Goal: Go to known website: Go to known website

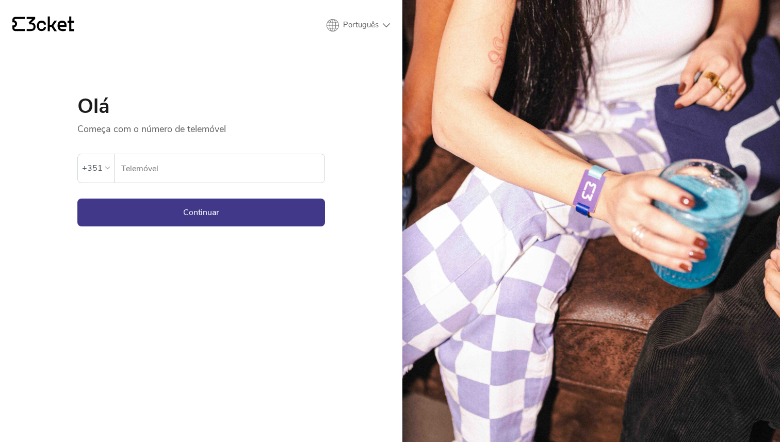
type input "912627348"
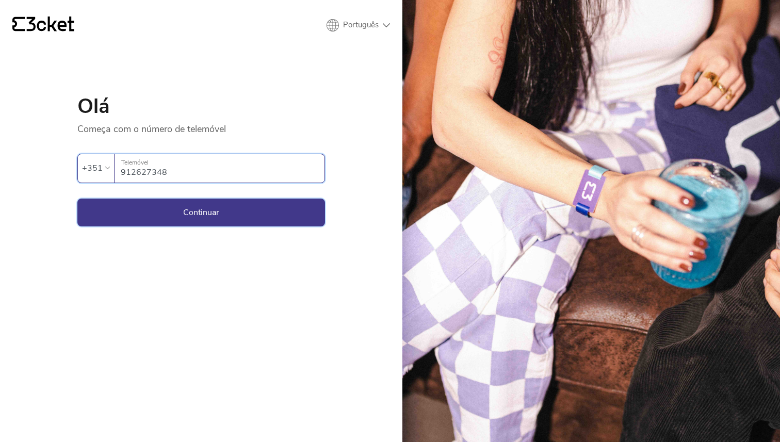
click at [256, 203] on button "Continuar" at bounding box center [201, 213] width 248 height 28
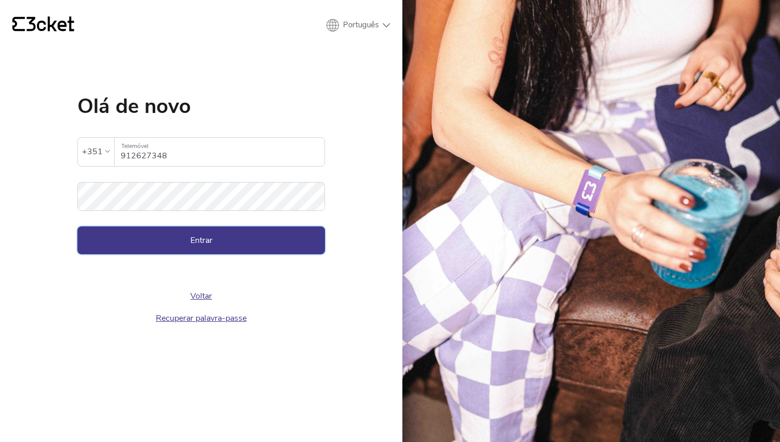
click at [214, 249] on button "Entrar" at bounding box center [201, 241] width 248 height 28
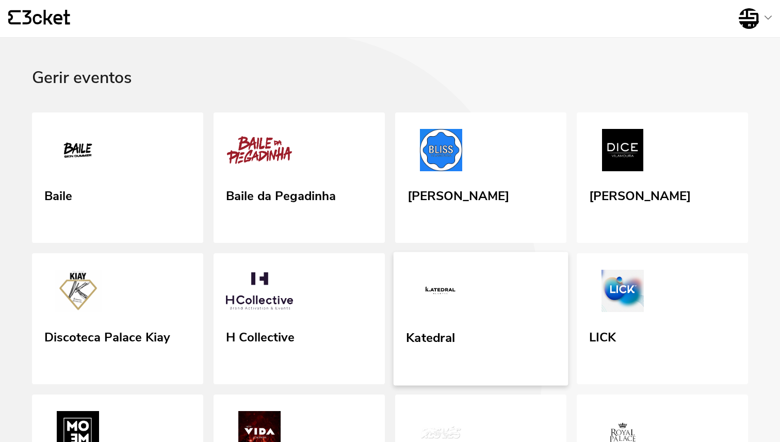
scroll to position [499, 0]
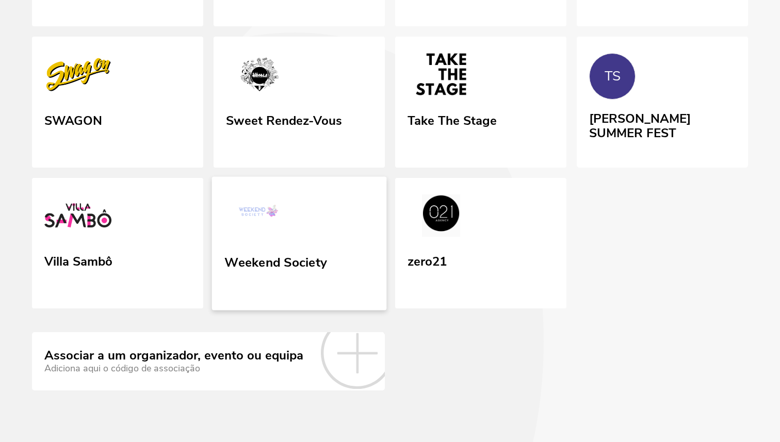
click at [298, 255] on div "Weekend Society" at bounding box center [275, 260] width 103 height 19
